Goal: Information Seeking & Learning: Learn about a topic

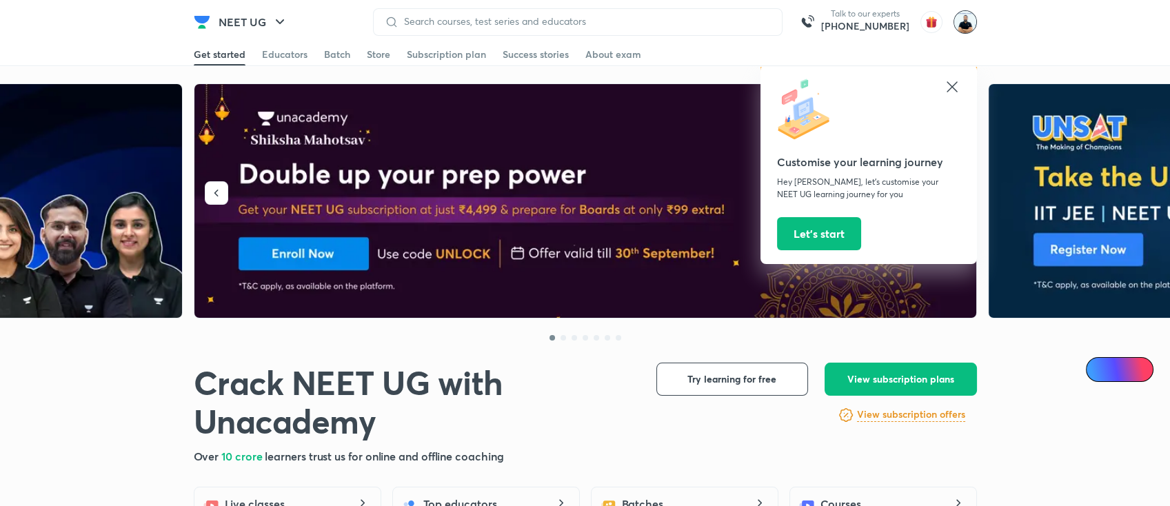
click at [965, 23] on img at bounding box center [965, 21] width 23 height 23
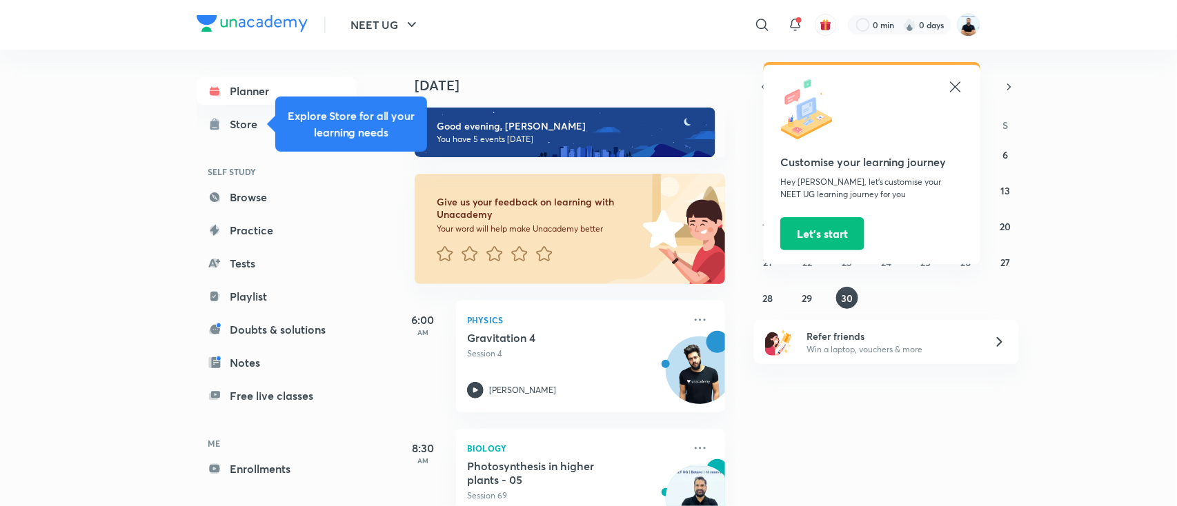
click at [957, 87] on icon at bounding box center [955, 87] width 17 height 17
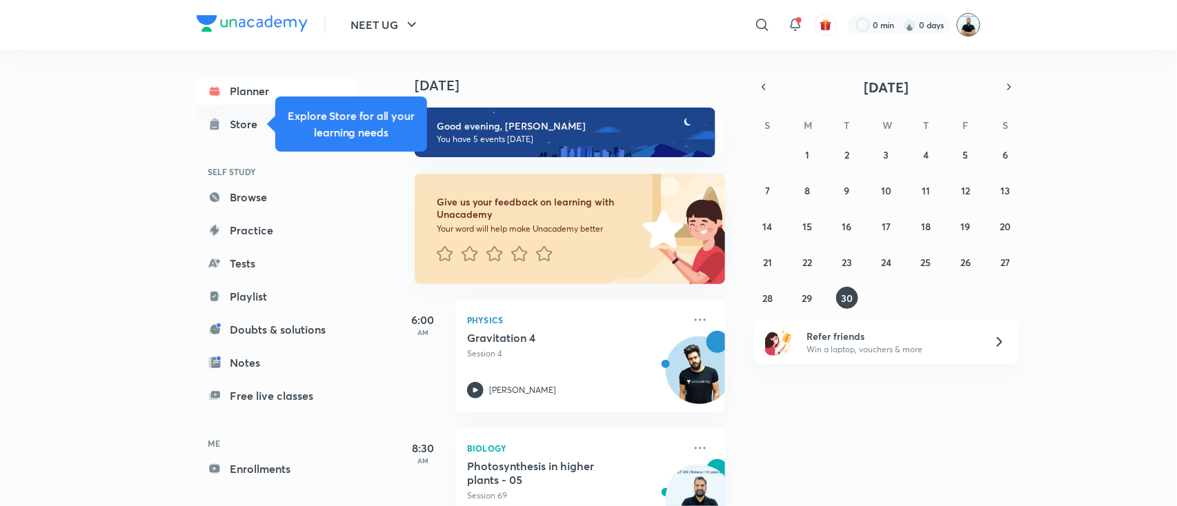
click at [968, 29] on img at bounding box center [968, 24] width 23 height 23
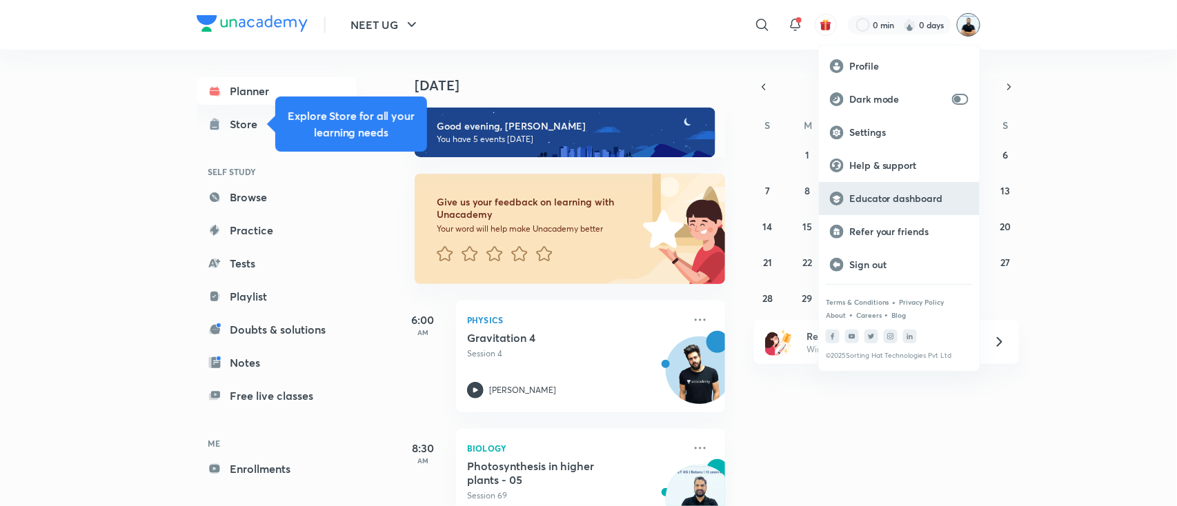
click at [906, 201] on p "Educator dashboard" at bounding box center [908, 198] width 119 height 12
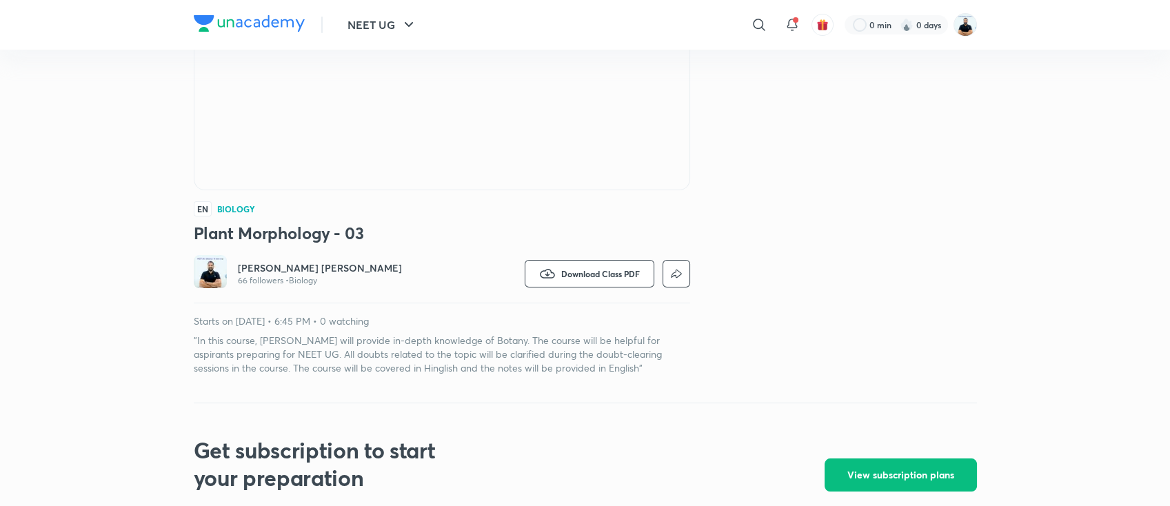
scroll to position [223, 0]
